Goal: Task Accomplishment & Management: Manage account settings

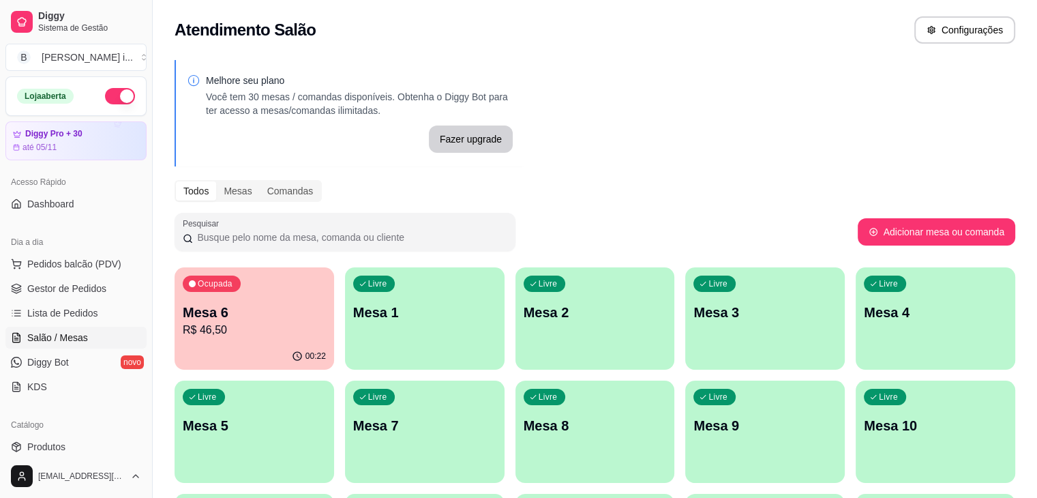
click at [275, 322] on p "R$ 46,50" at bounding box center [254, 330] width 143 height 16
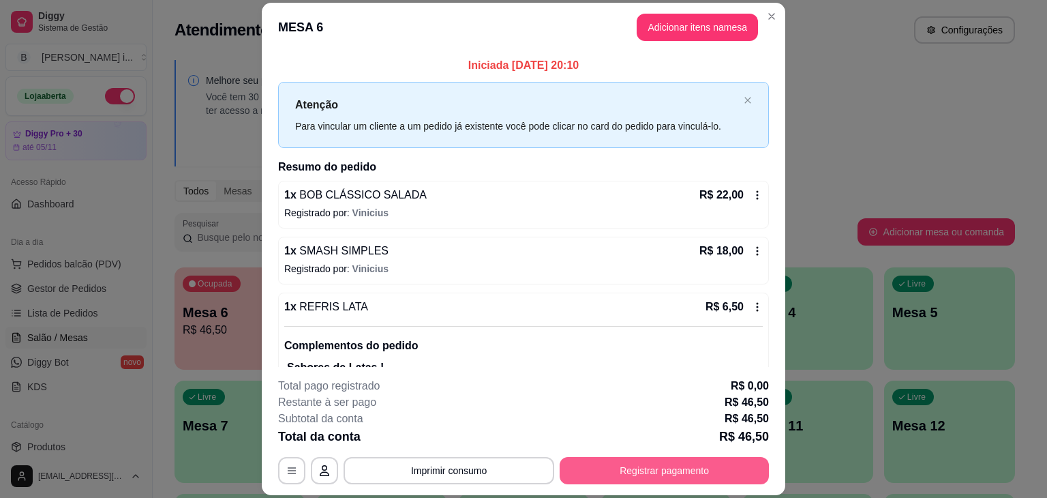
click at [619, 466] on button "Registrar pagamento" at bounding box center [664, 470] width 209 height 27
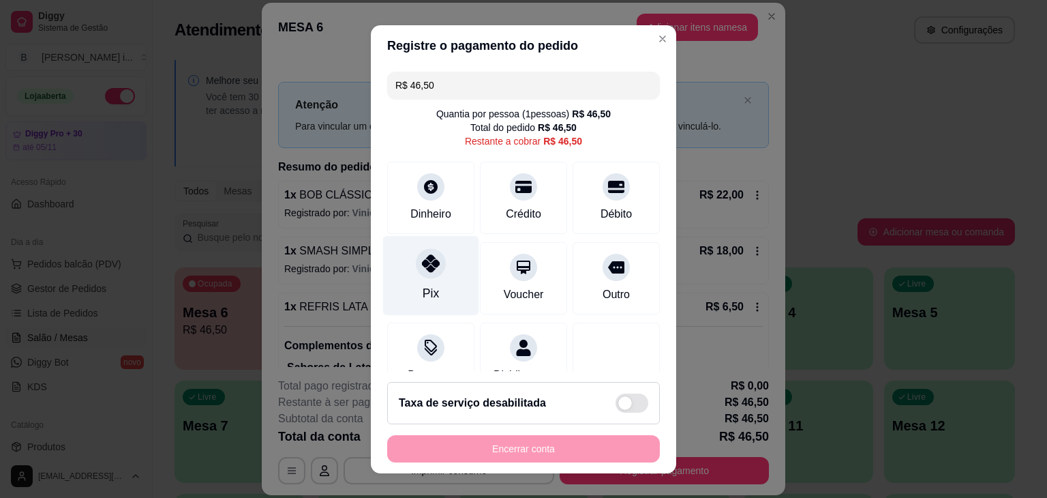
click at [450, 269] on div "Pix" at bounding box center [431, 275] width 96 height 80
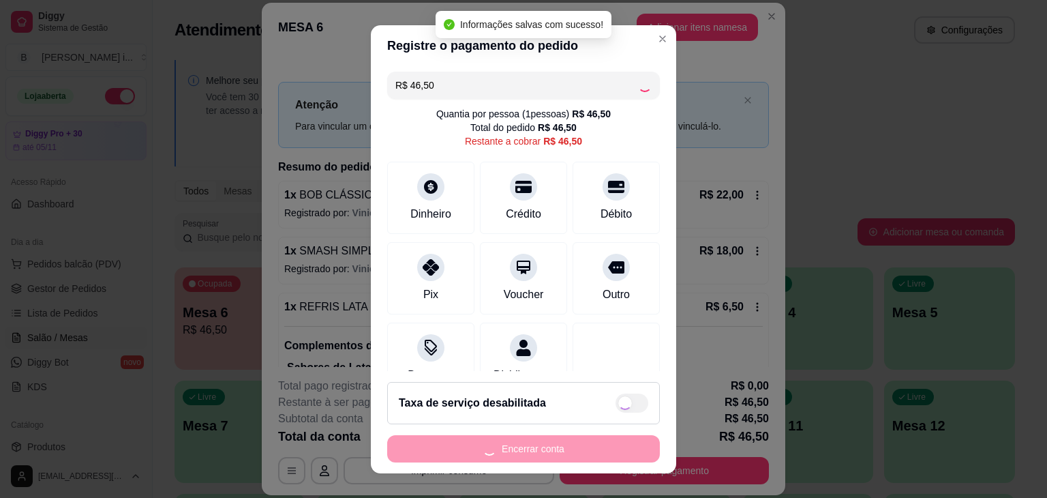
type input "R$ 0,00"
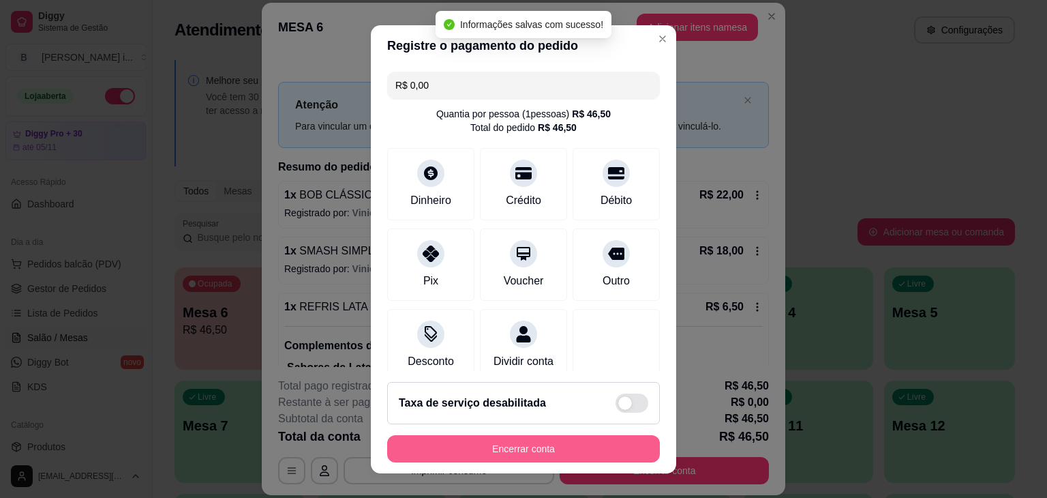
click at [532, 440] on button "Encerrar conta" at bounding box center [523, 448] width 273 height 27
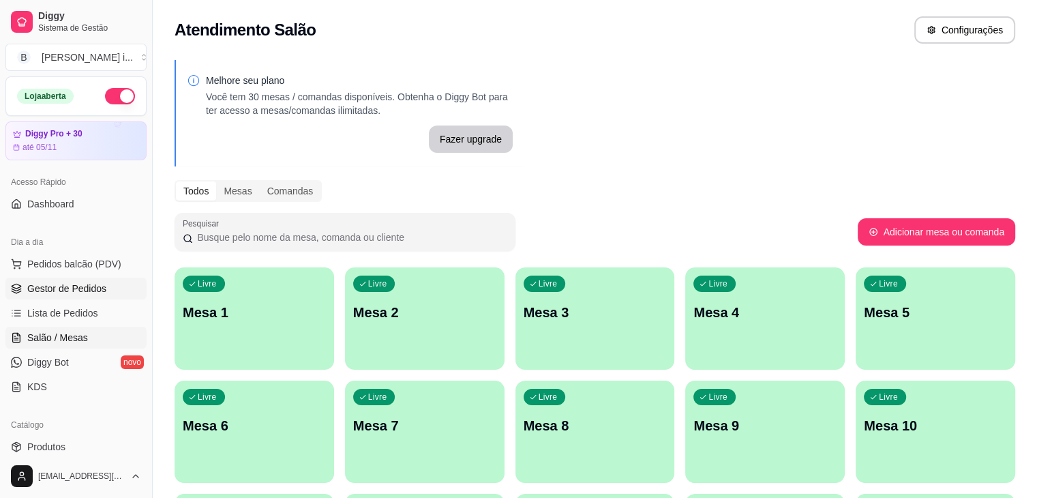
click at [97, 289] on span "Gestor de Pedidos" at bounding box center [66, 289] width 79 height 14
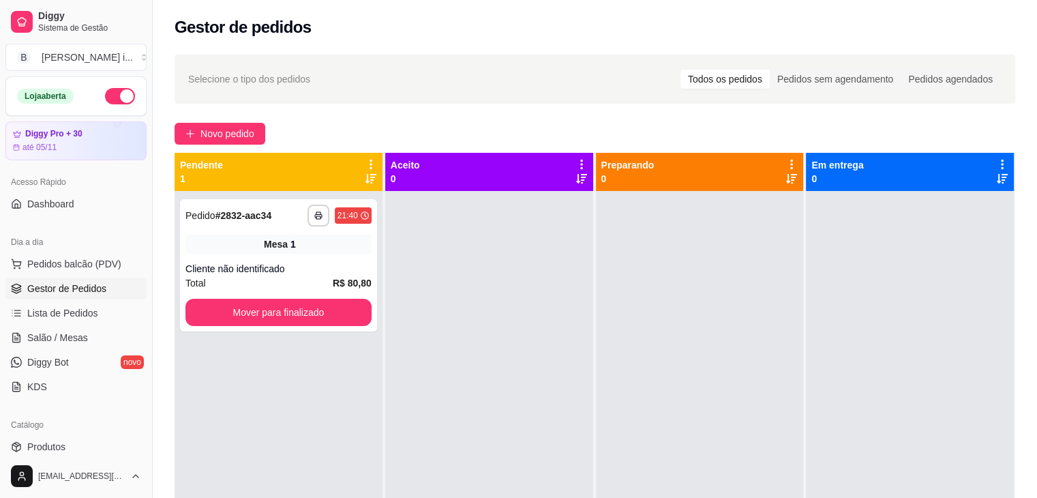
click at [105, 91] on button "button" at bounding box center [120, 96] width 30 height 16
click at [302, 274] on div "Cliente não identificado" at bounding box center [278, 269] width 186 height 14
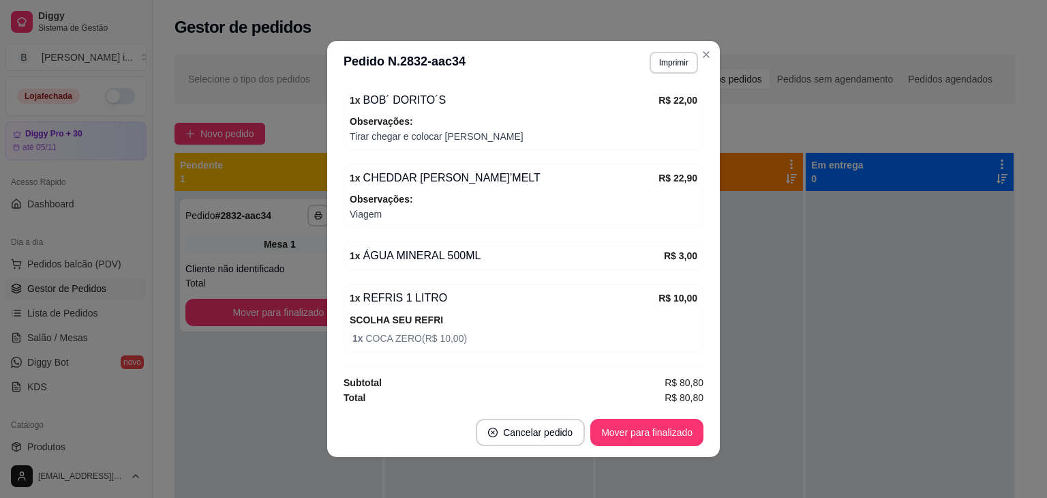
scroll to position [244, 0]
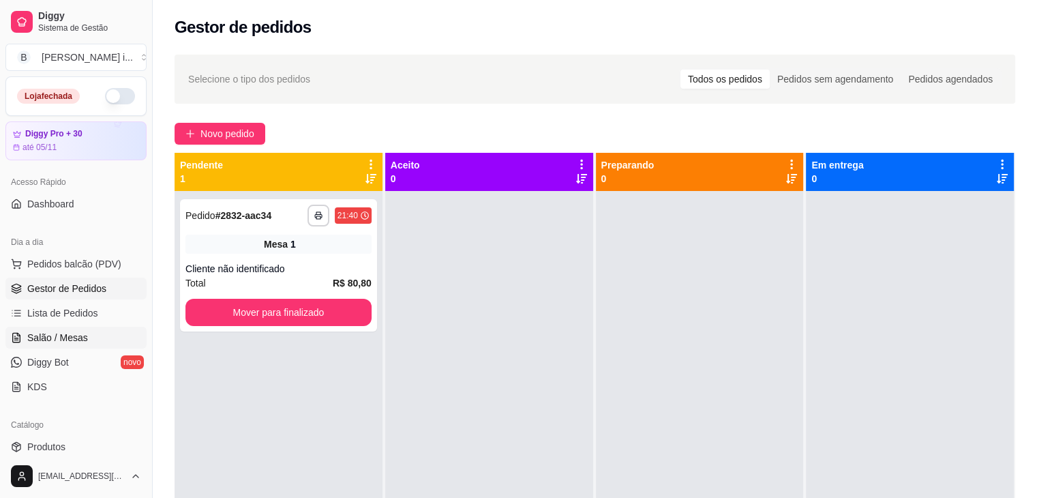
click at [60, 333] on span "Salão / Mesas" at bounding box center [57, 338] width 61 height 14
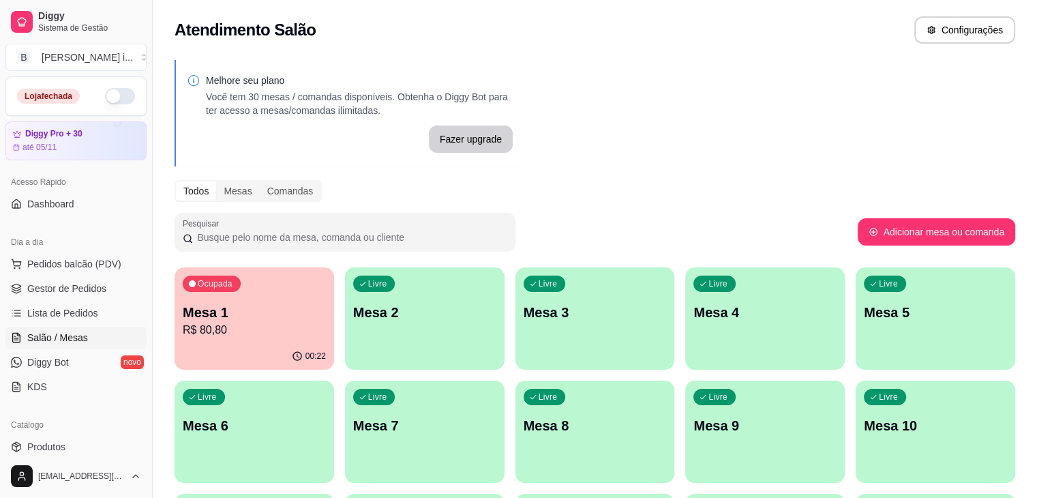
click at [203, 319] on div "Ocupada Mesa 1 R$ 80,80" at bounding box center [255, 305] width 160 height 76
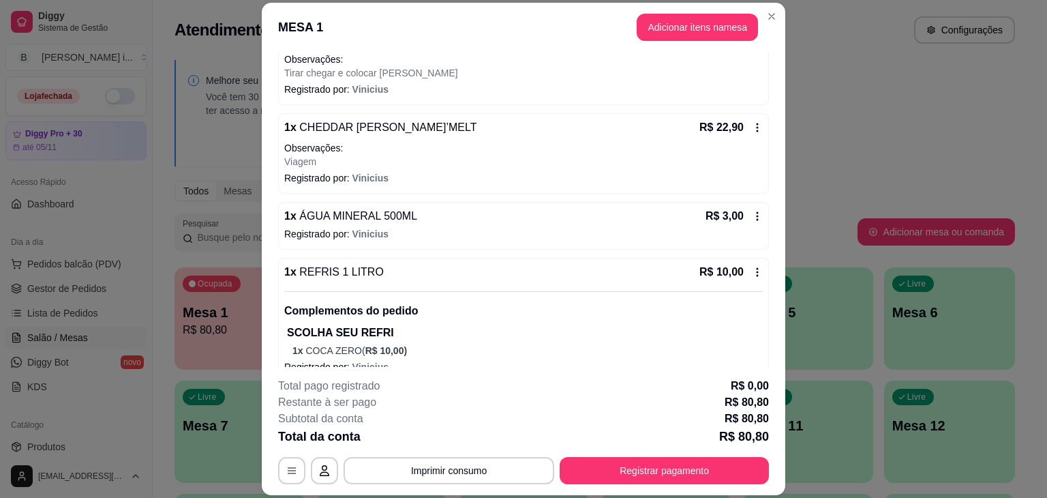
scroll to position [231, 0]
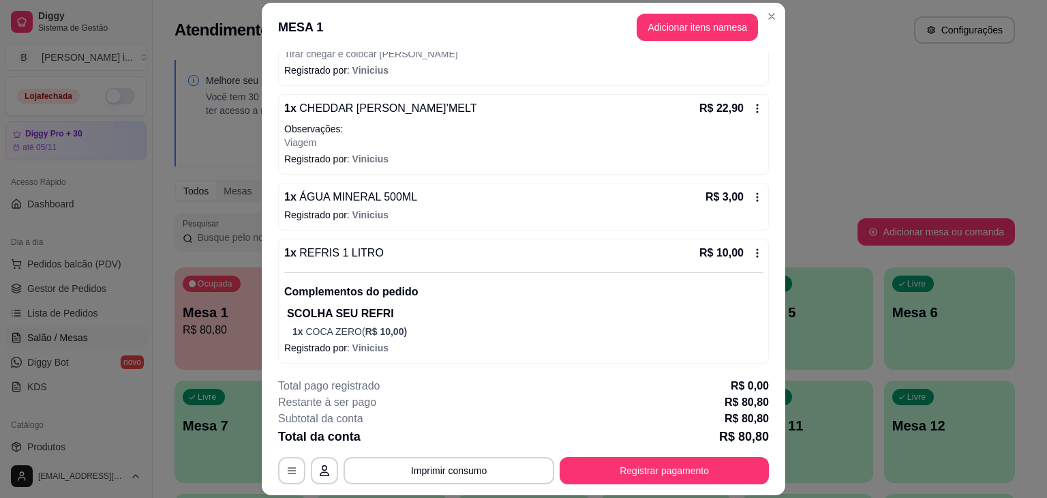
click at [752, 252] on icon at bounding box center [757, 252] width 11 height 11
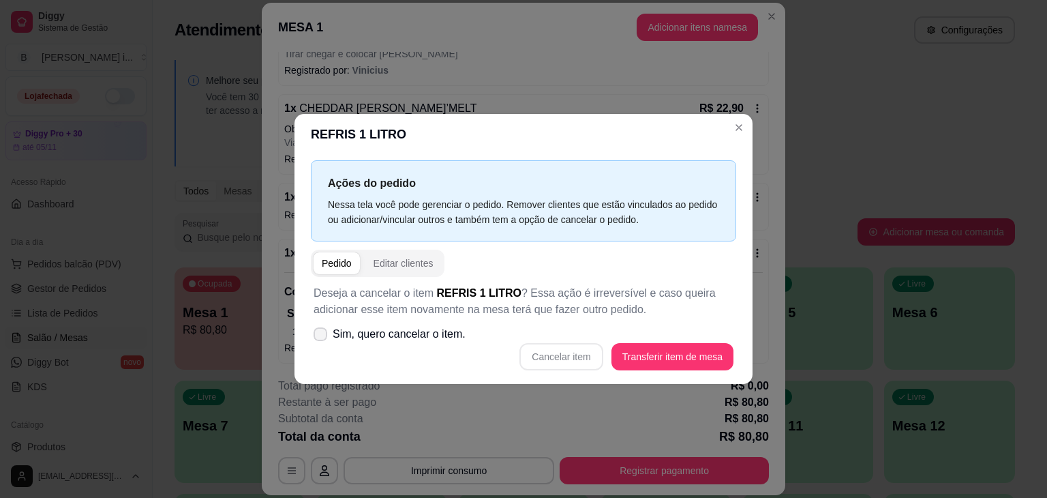
click at [442, 338] on span "Sim, quero cancelar o item." at bounding box center [399, 334] width 133 height 16
click at [322, 338] on input "Sim, quero cancelar o item." at bounding box center [317, 341] width 9 height 9
checkbox input "true"
click at [546, 350] on button "Cancelar item" at bounding box center [561, 357] width 81 height 27
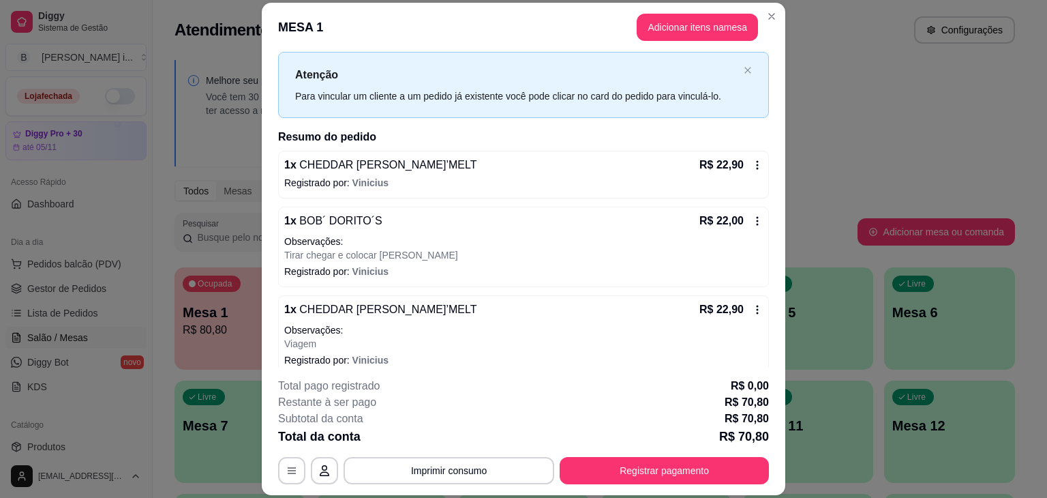
scroll to position [27, 0]
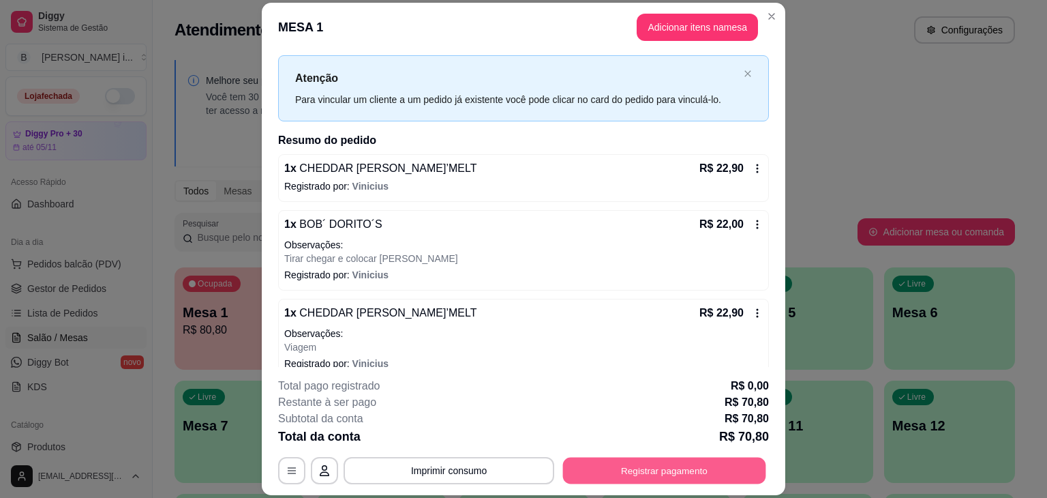
click at [673, 473] on button "Registrar pagamento" at bounding box center [664, 470] width 203 height 27
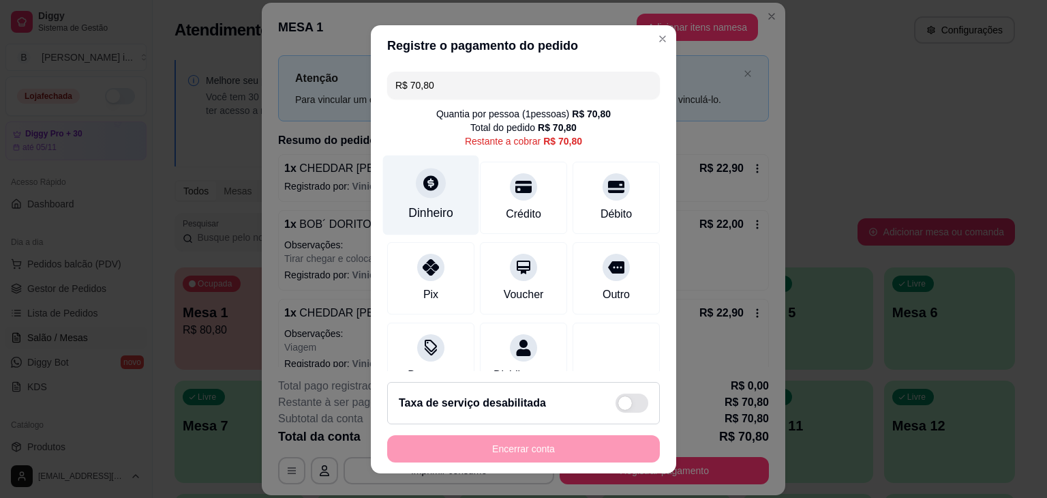
click at [409, 207] on div "Dinheiro" at bounding box center [430, 213] width 45 height 18
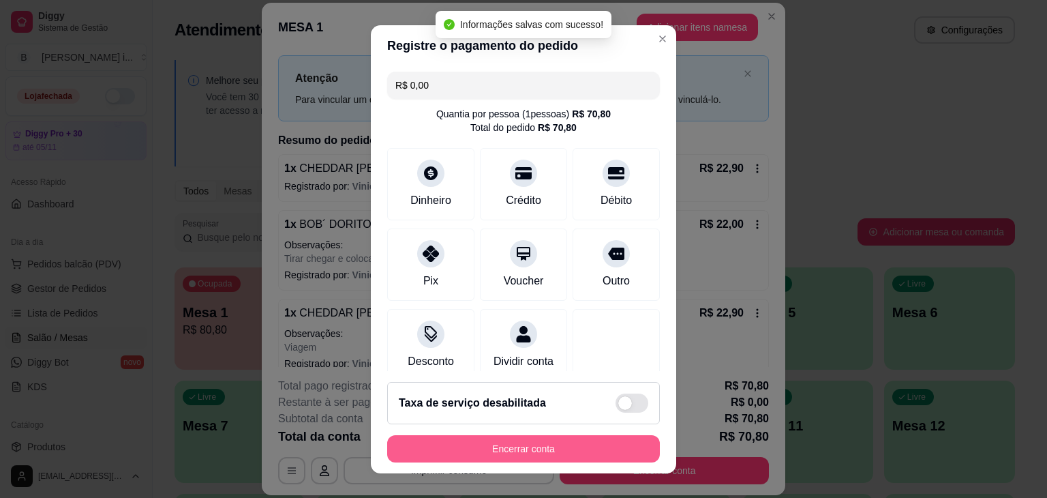
type input "R$ 0,00"
click at [559, 447] on div "Encerrar conta" at bounding box center [523, 448] width 273 height 27
click at [558, 447] on button "Encerrar conta" at bounding box center [523, 448] width 273 height 27
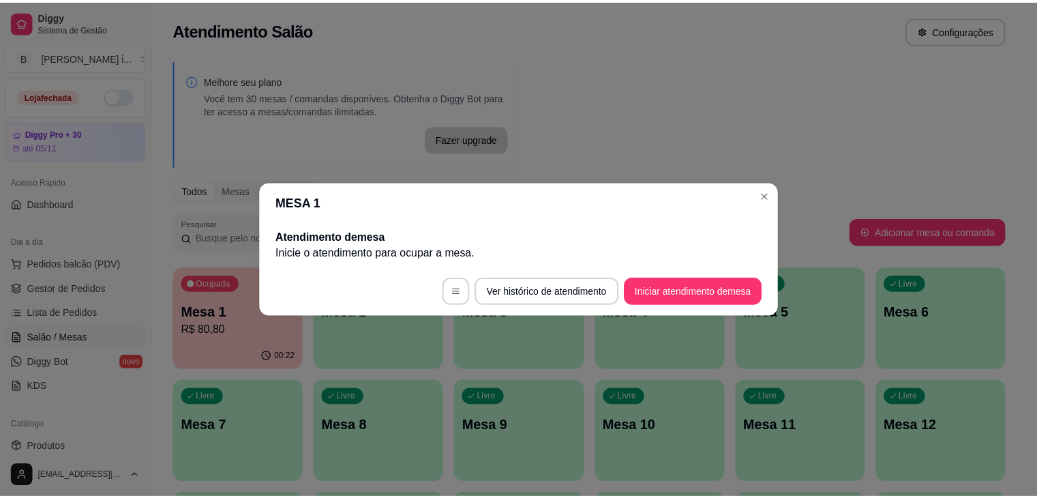
scroll to position [0, 0]
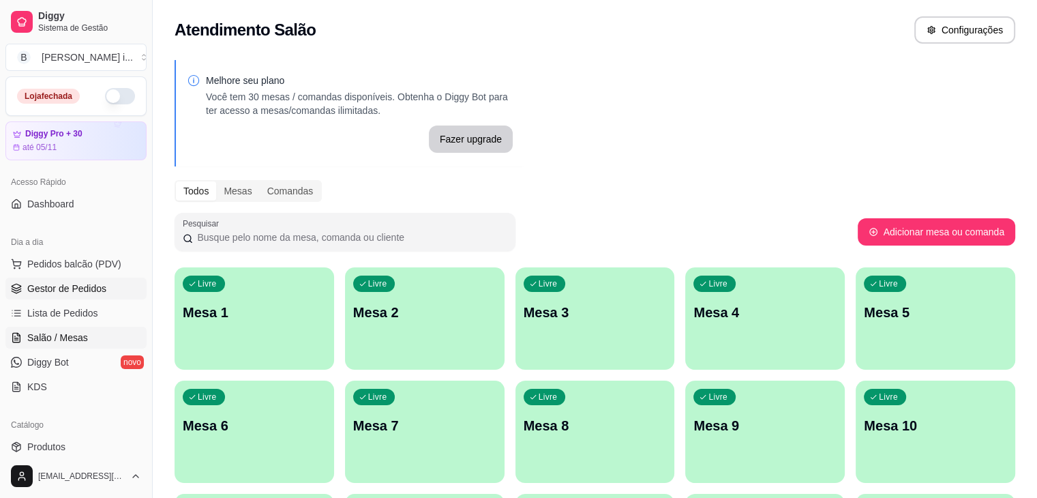
click at [64, 282] on span "Gestor de Pedidos" at bounding box center [66, 289] width 79 height 14
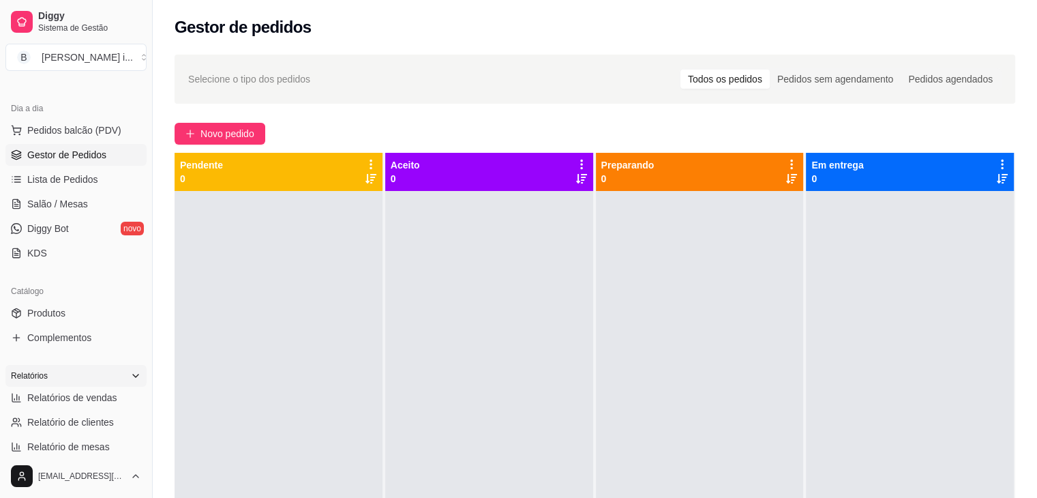
scroll to position [136, 0]
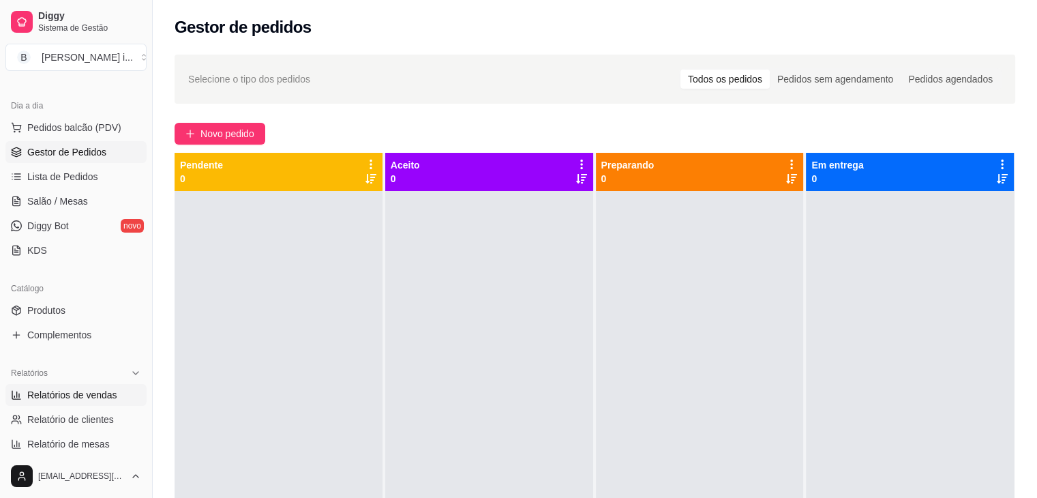
click at [91, 390] on span "Relatórios de vendas" at bounding box center [72, 395] width 90 height 14
select select "ALL"
select select "0"
